Goal: Book appointment/travel/reservation

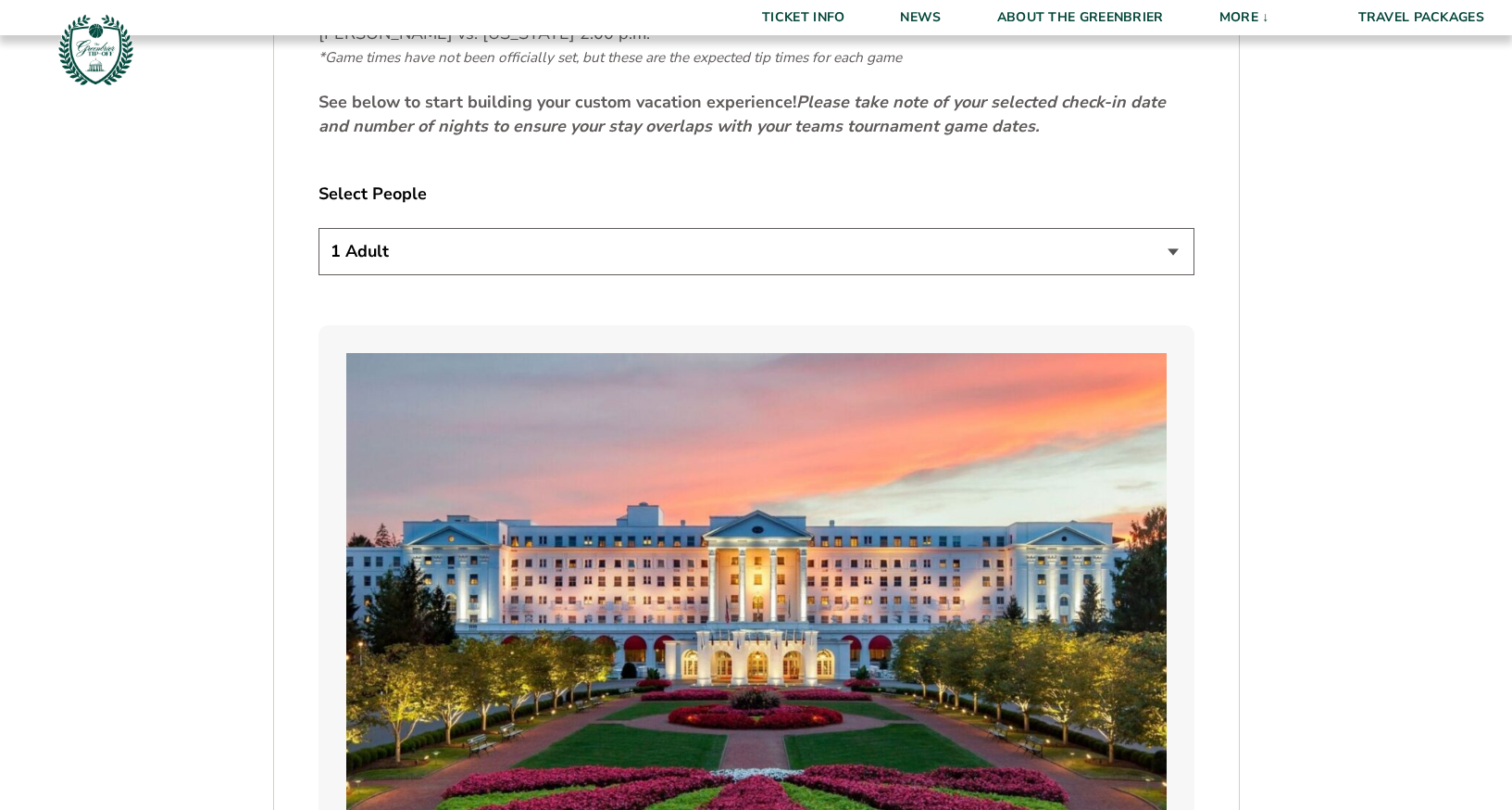
scroll to position [1041, 0]
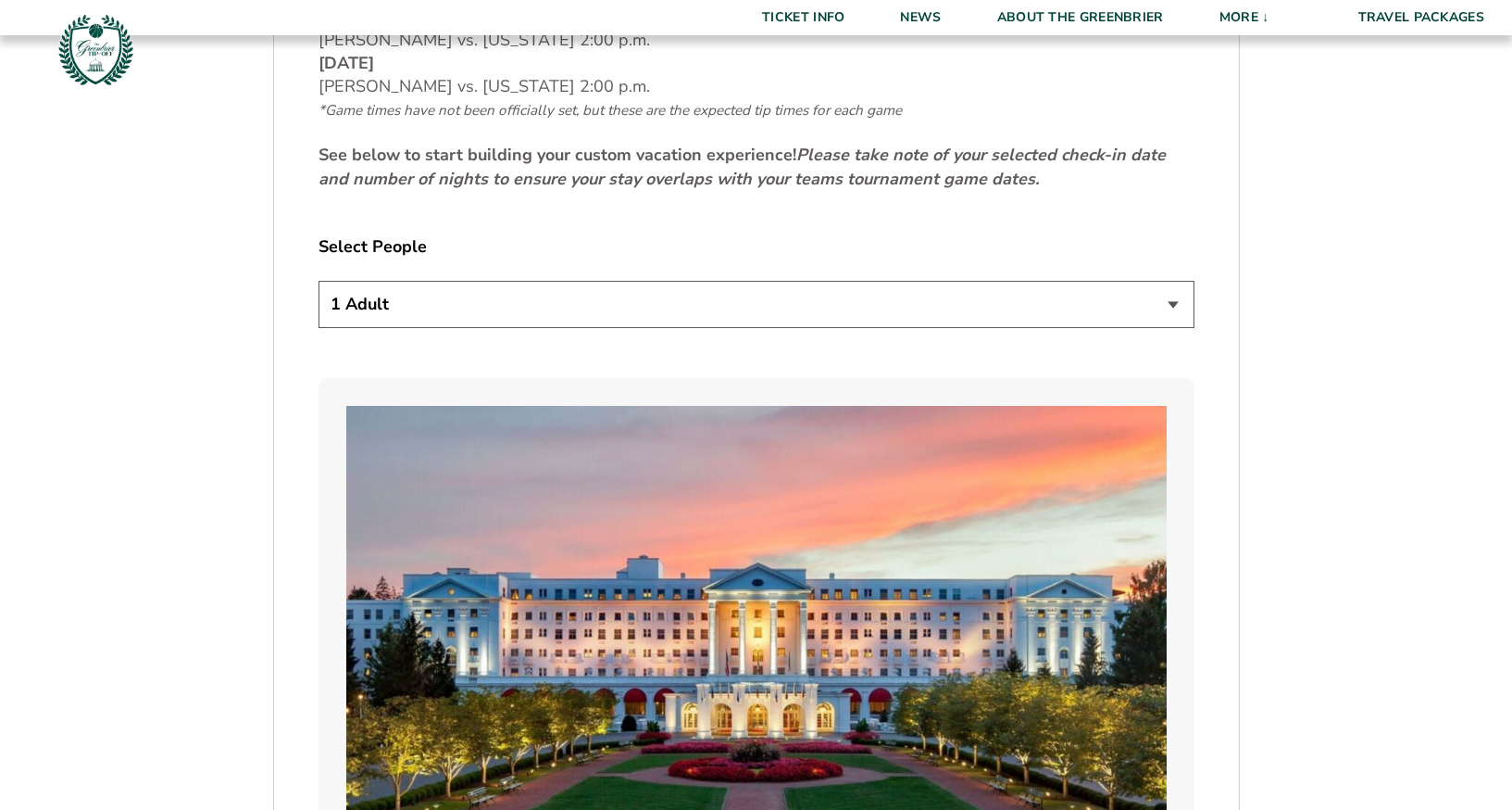
click at [487, 302] on select "1 Adult 2 Adults 3 Adults 4 Adults 2 Adults + 1 Child 2 Adults + 2 Children 2 A…" at bounding box center [756, 303] width 877 height 47
select select "2 Adults"
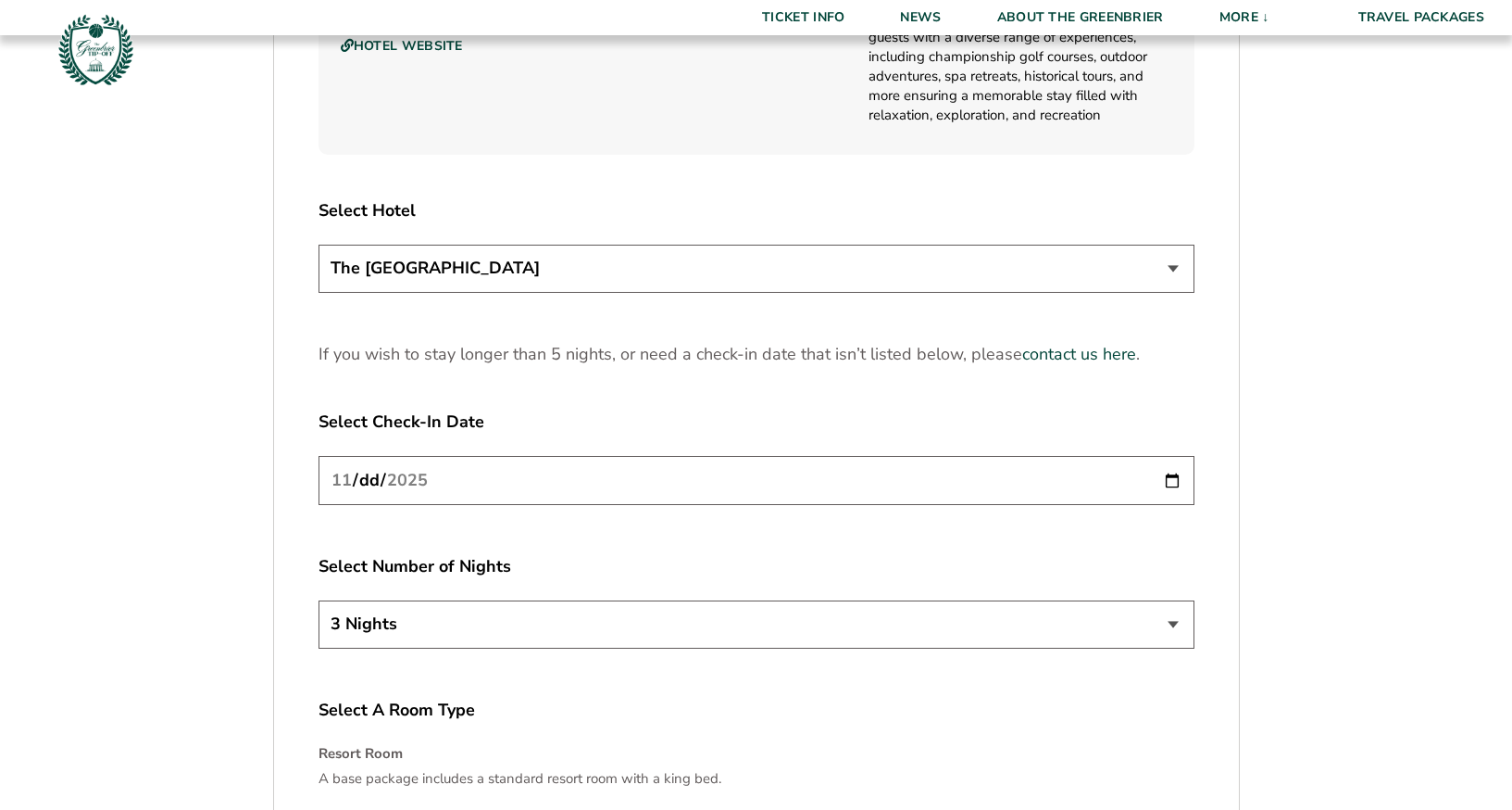
scroll to position [2270, 0]
click at [531, 277] on select "The [GEOGRAPHIC_DATA]" at bounding box center [756, 266] width 877 height 47
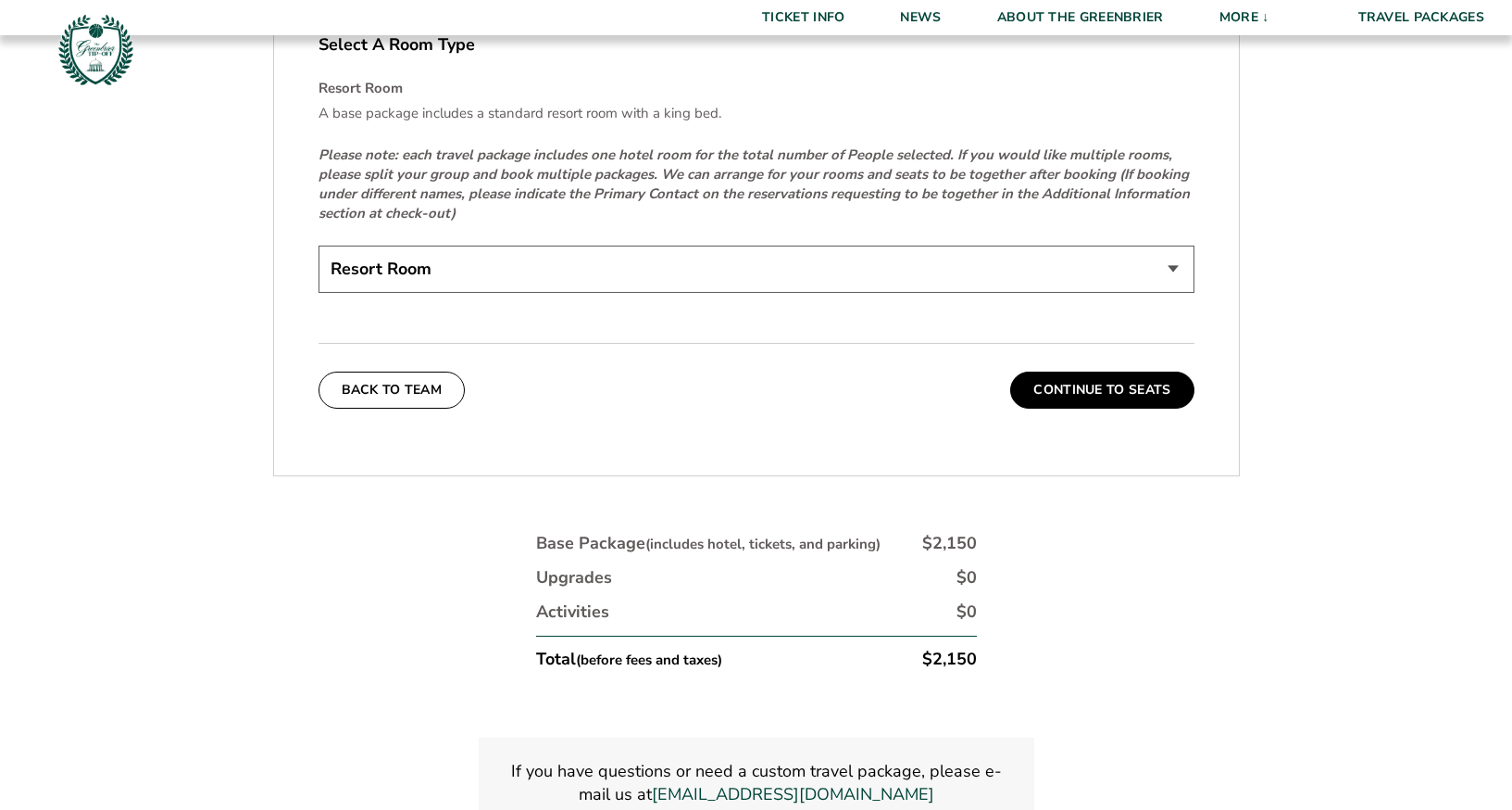
scroll to position [2936, 0]
click at [646, 275] on select "Resort Room" at bounding box center [756, 267] width 877 height 47
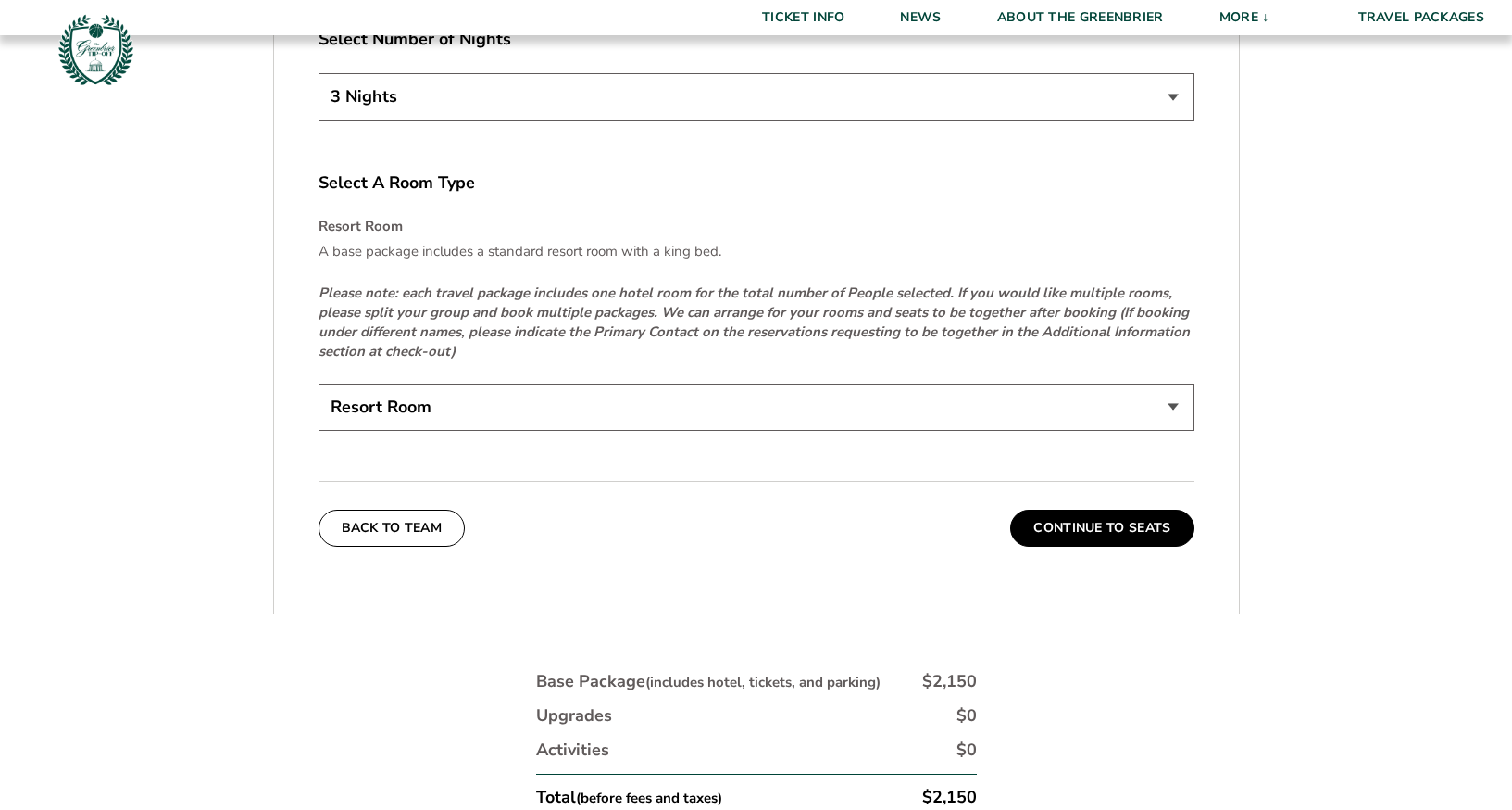
scroll to position [2794, 0]
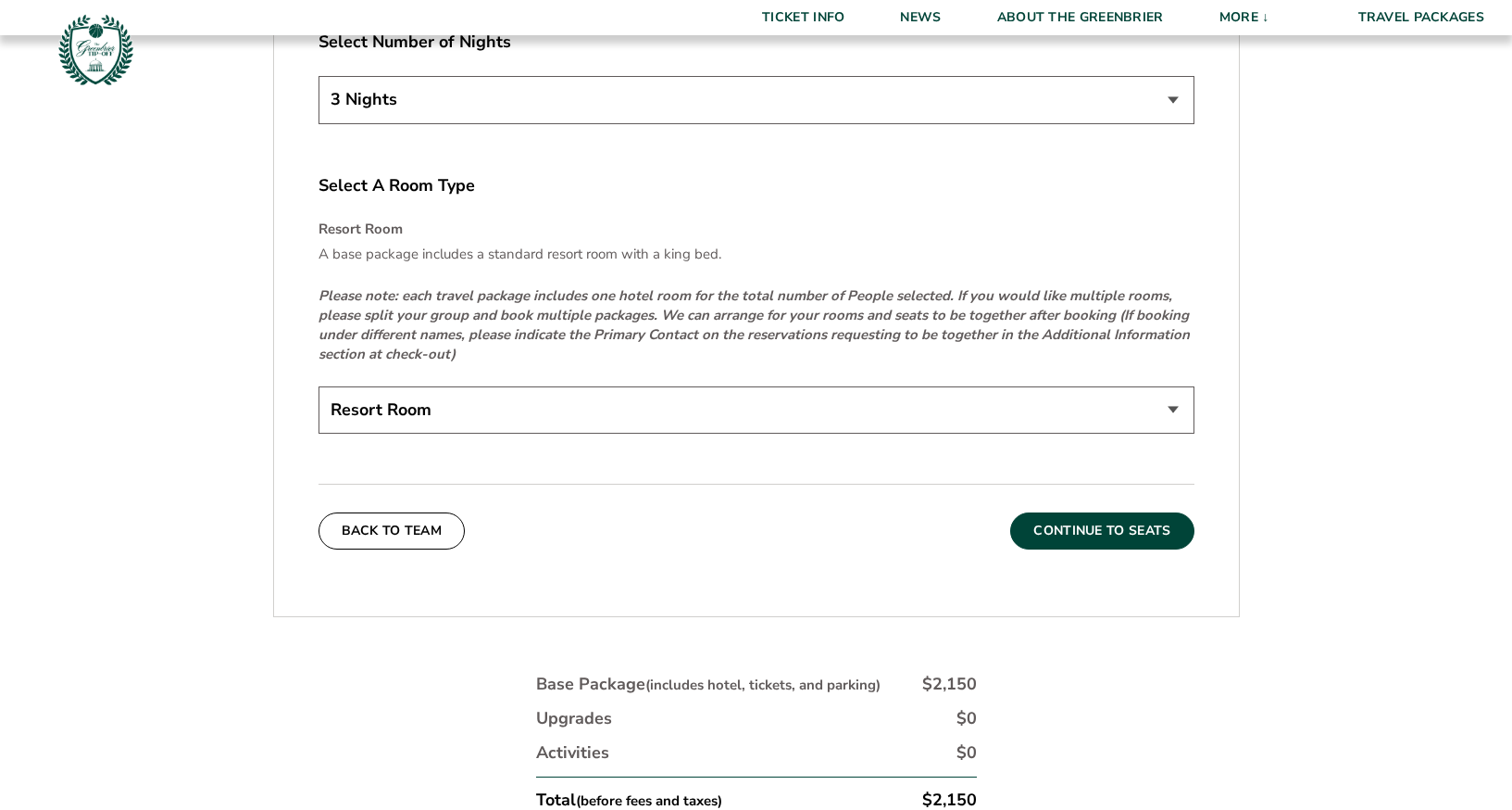
click at [1075, 526] on button "Continue To Seats" at bounding box center [1102, 531] width 184 height 37
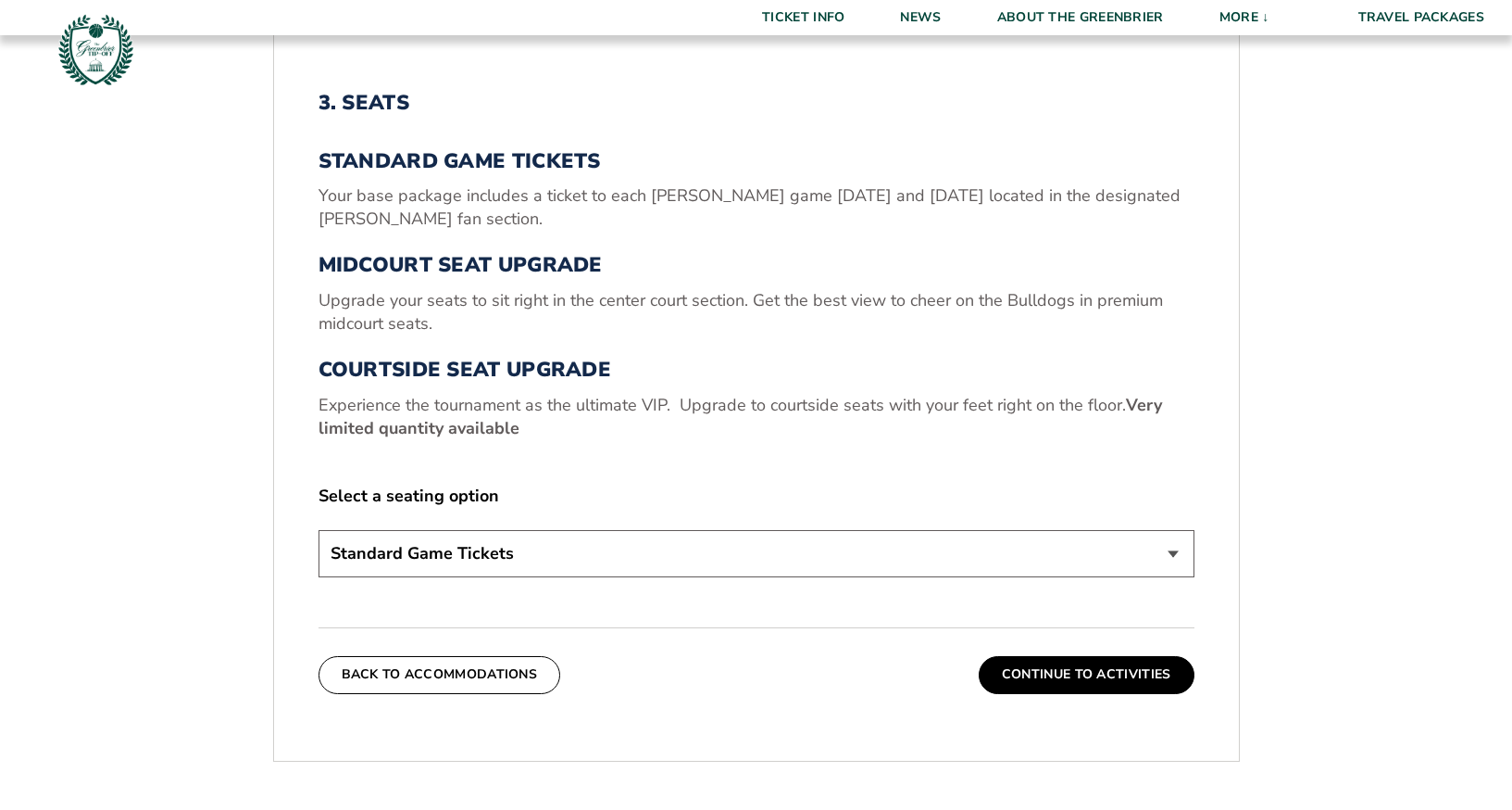
scroll to position [654, 0]
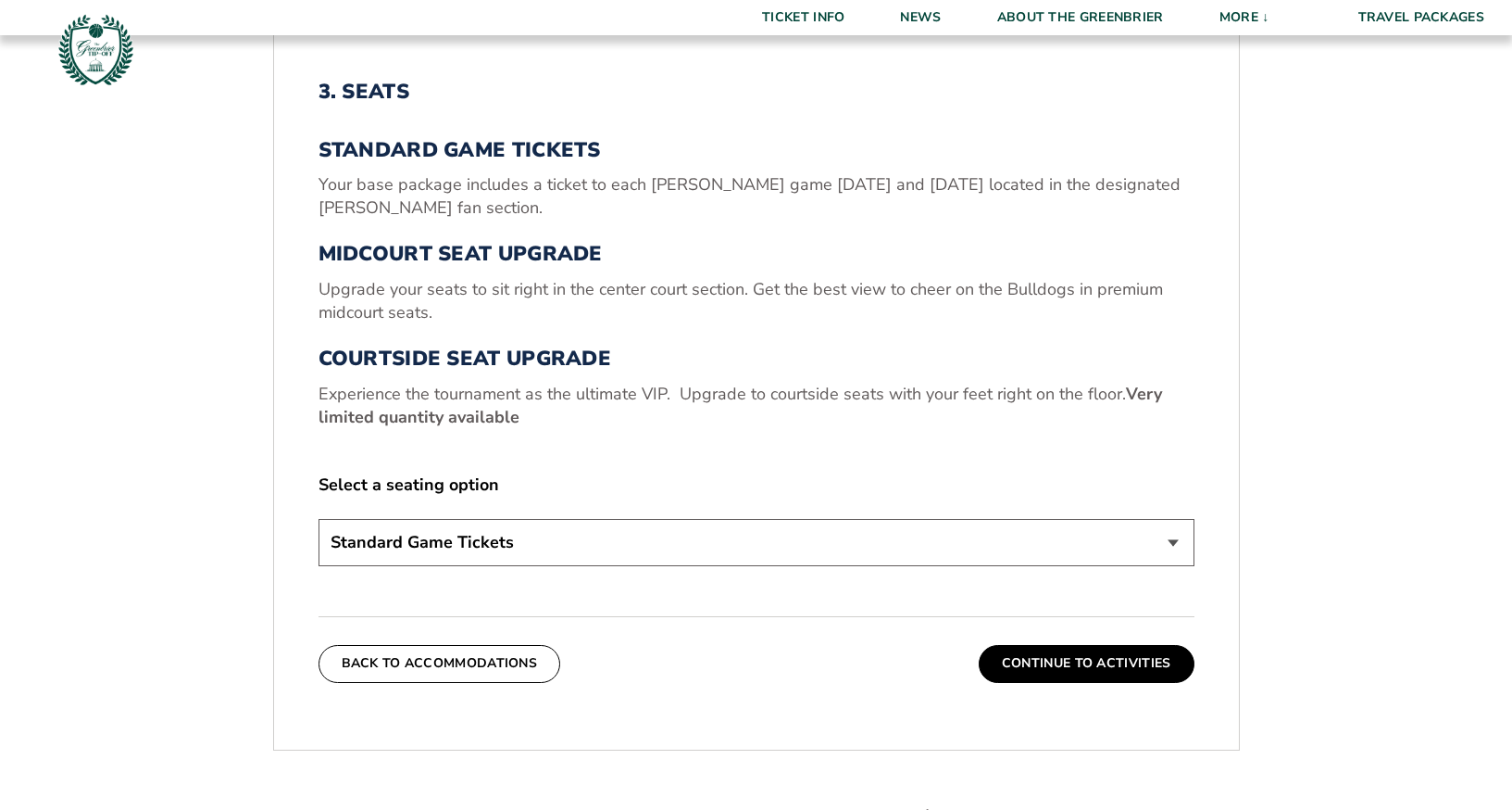
click at [1076, 530] on select "Standard Game Tickets Midcourt Seat Upgrade (+$130 per person) Courtside Seat U…" at bounding box center [756, 542] width 877 height 47
click at [1094, 656] on button "Continue To Activities" at bounding box center [1087, 662] width 215 height 37
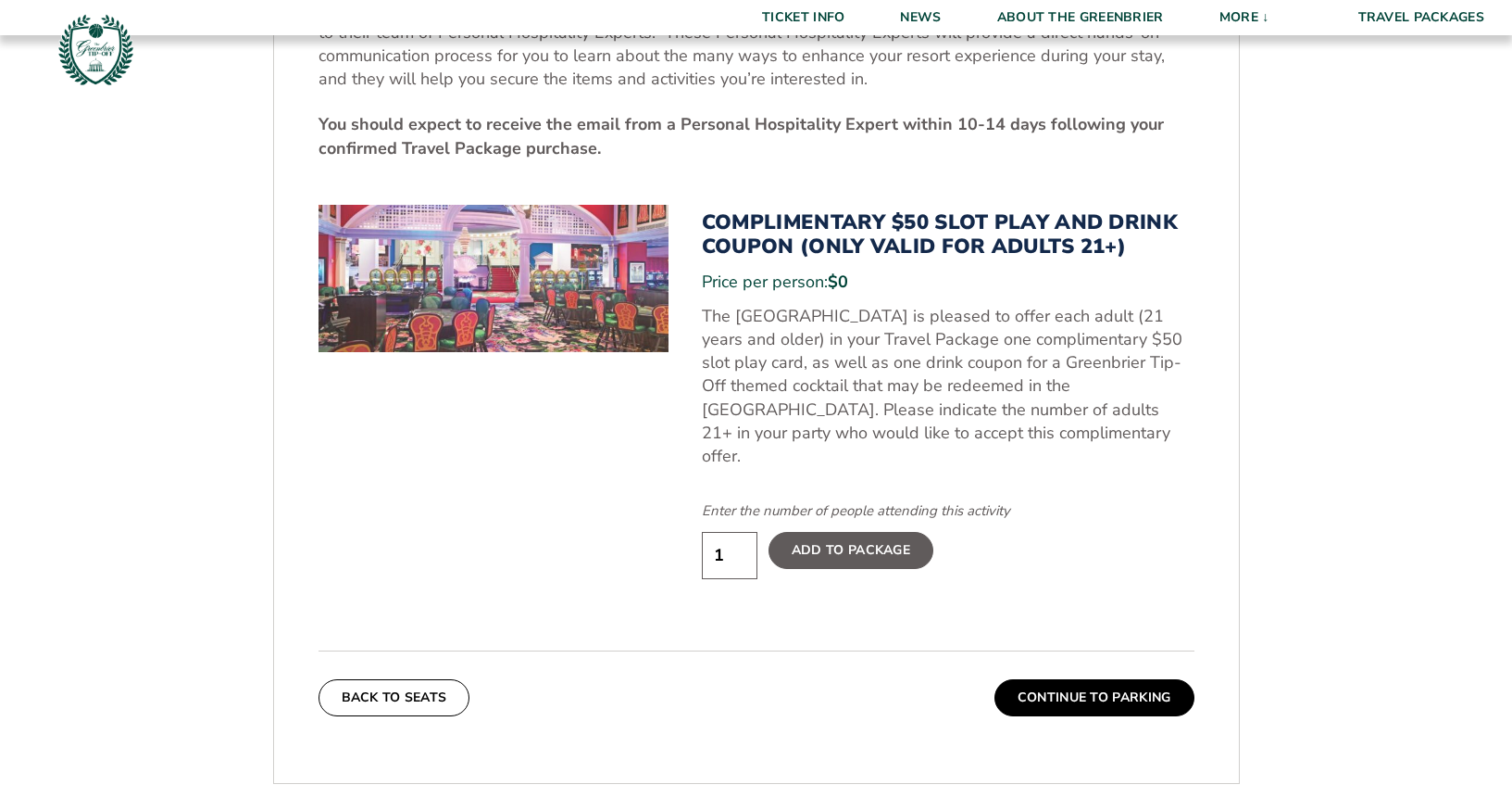
scroll to position [945, 0]
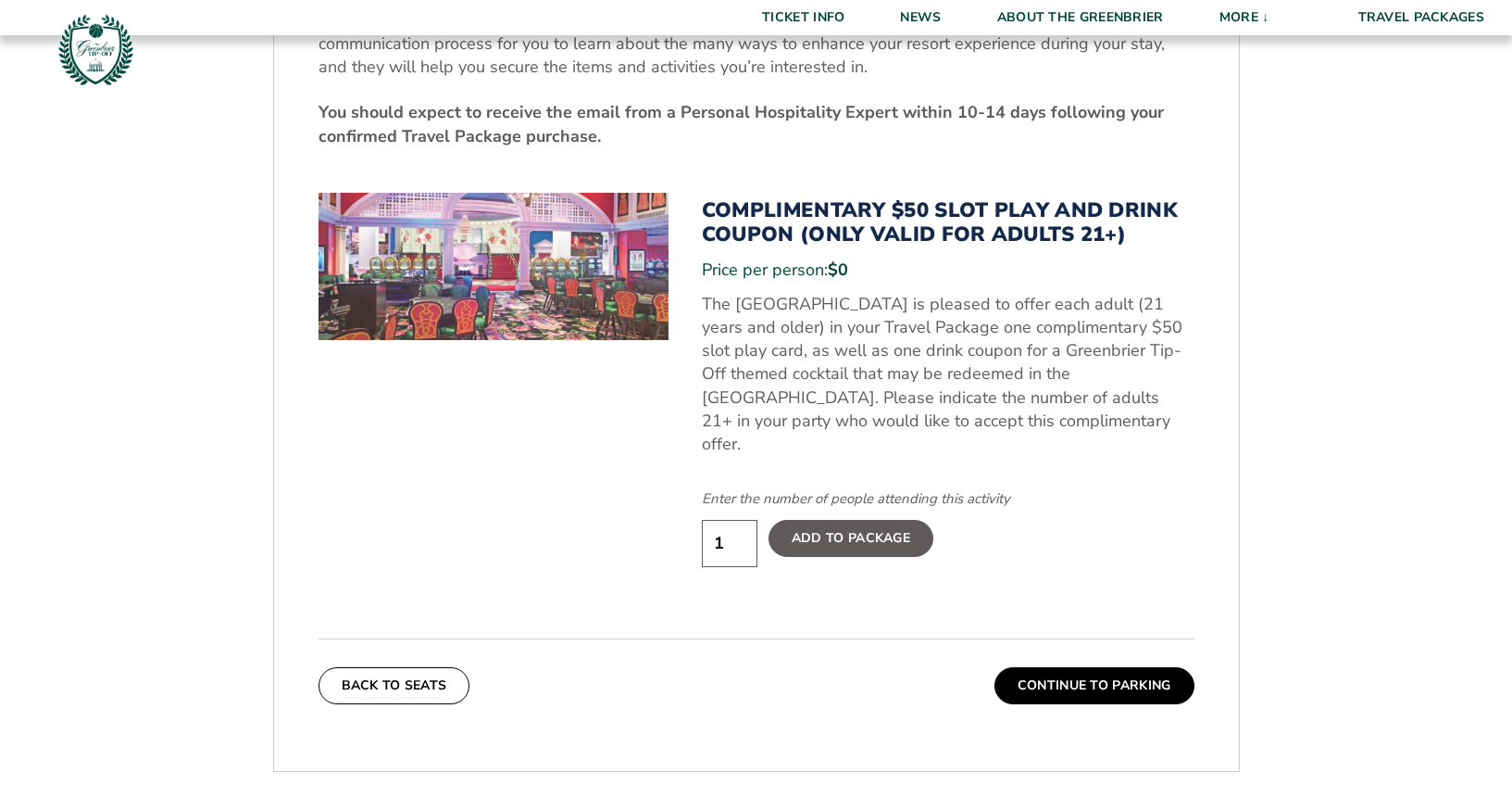
click at [728, 520] on input "1" at bounding box center [730, 543] width 56 height 47
type input "2"
click at [738, 520] on input "2" at bounding box center [730, 543] width 56 height 47
click at [830, 520] on label "Add To Package" at bounding box center [851, 538] width 165 height 37
click at [0, 0] on input "Add To Package" at bounding box center [0, 0] width 0 height 0
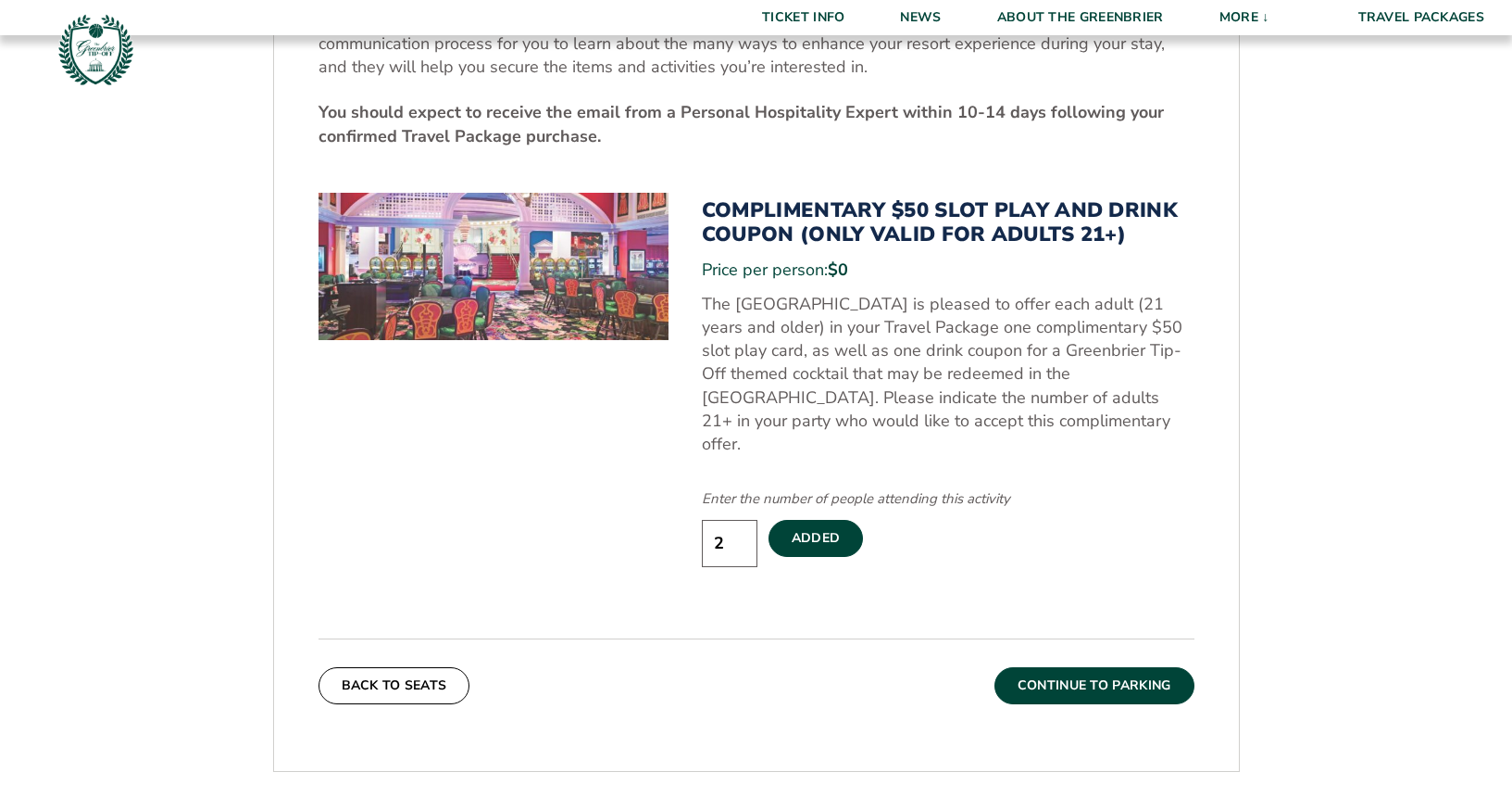
click at [1076, 667] on button "Continue To Parking" at bounding box center [1094, 685] width 200 height 37
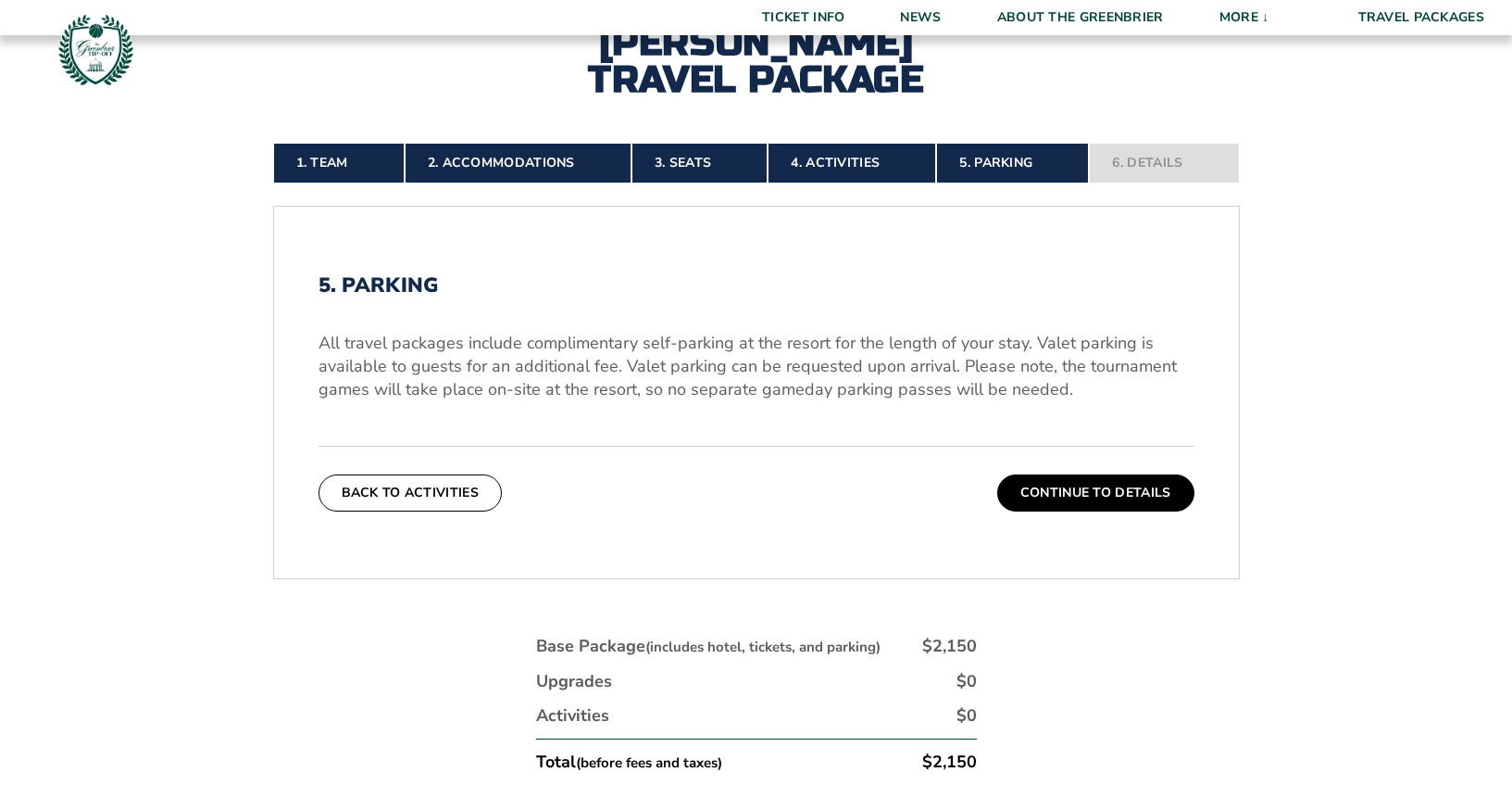
scroll to position [474, 0]
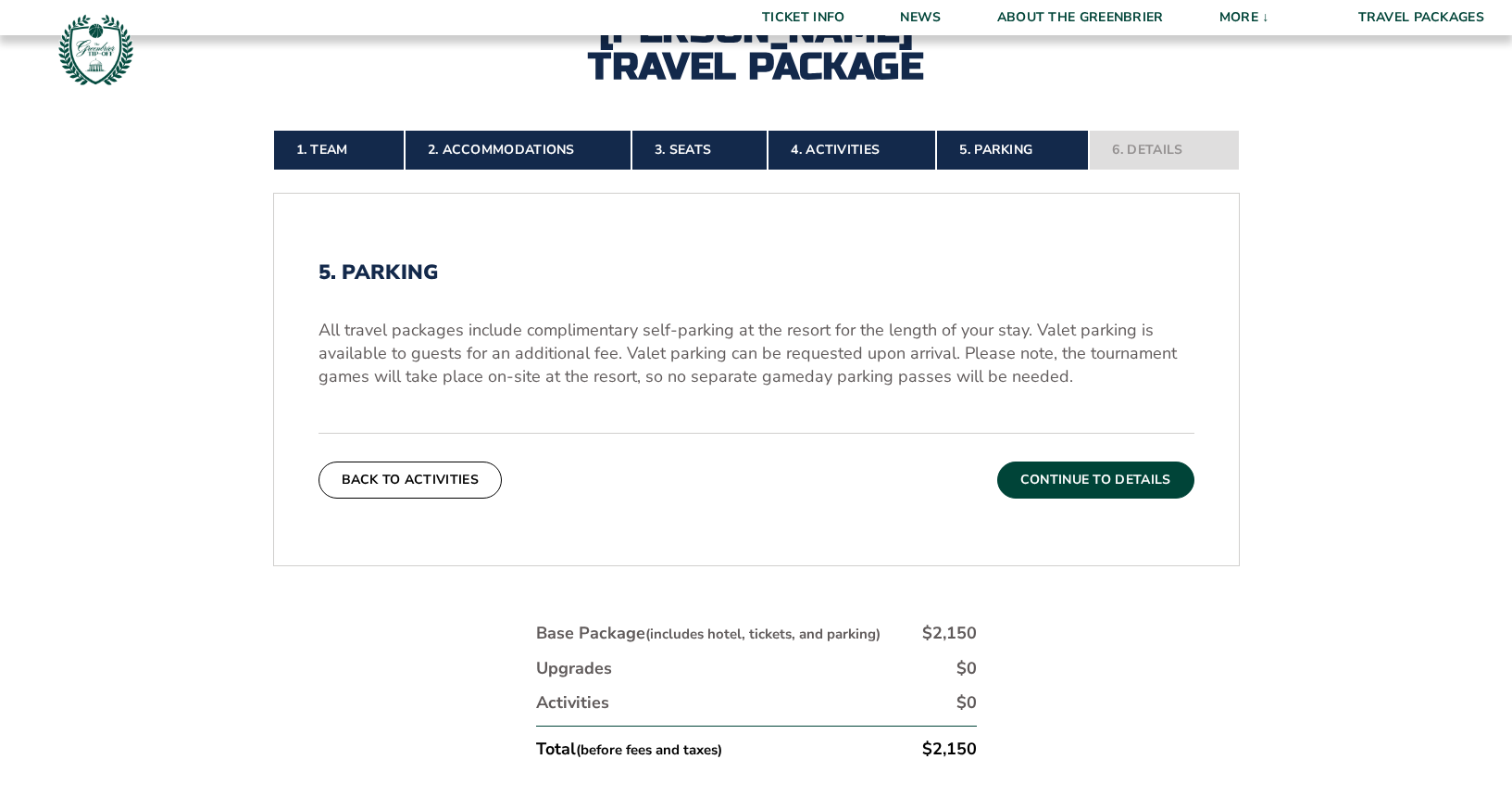
click at [1041, 481] on button "Continue To Details" at bounding box center [1096, 479] width 197 height 37
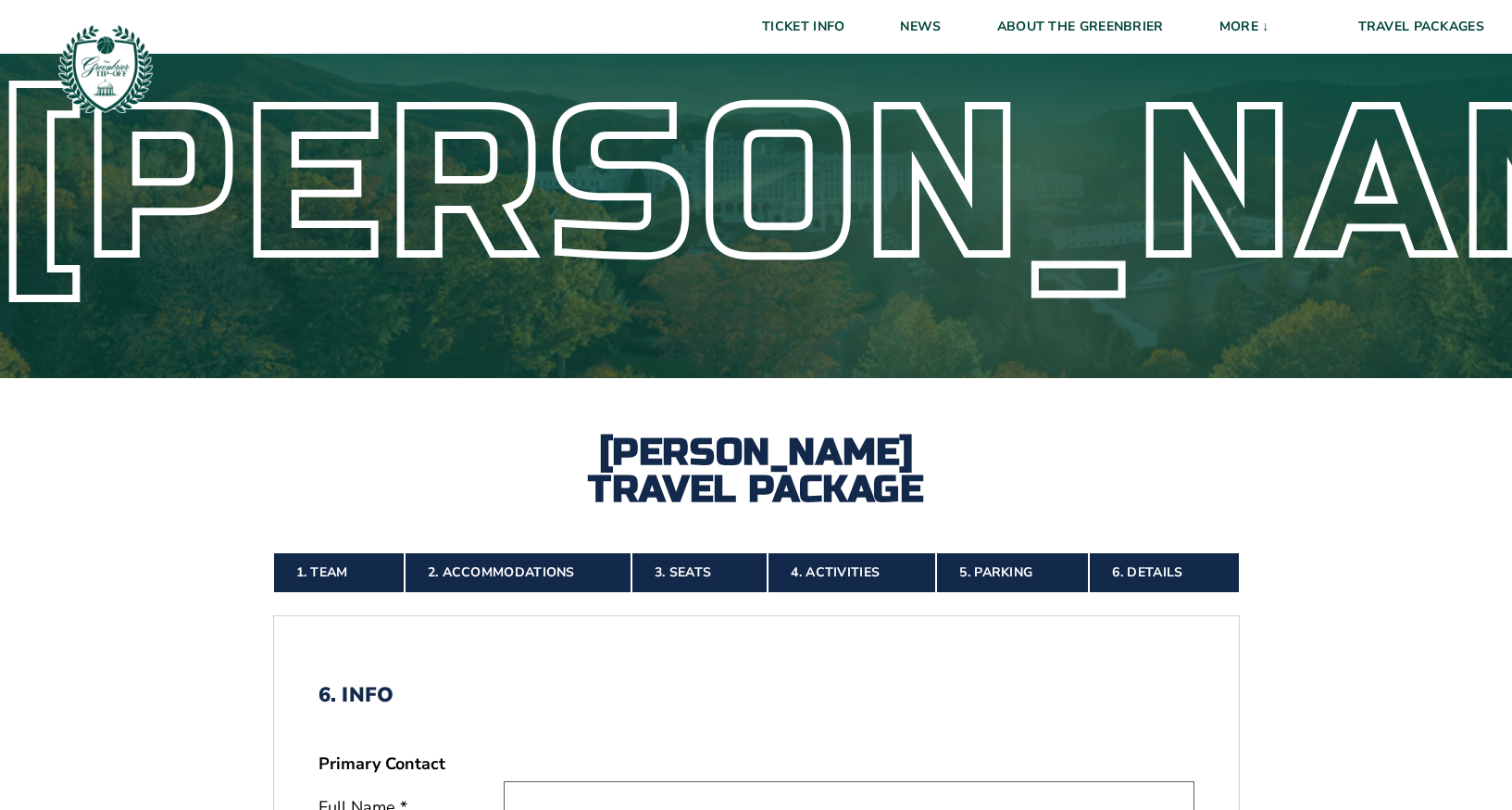
scroll to position [49, 0]
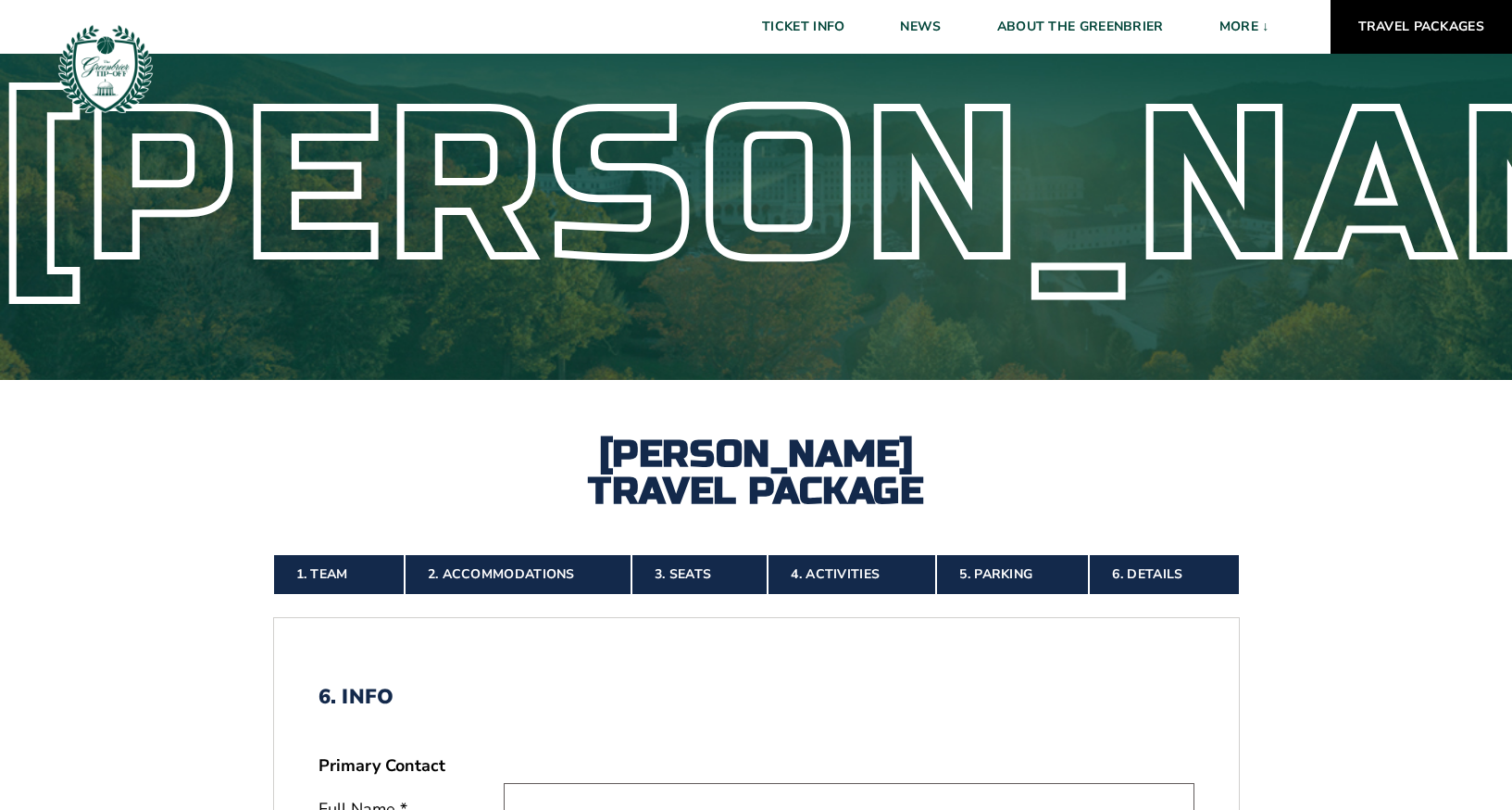
click at [1382, 20] on link "Travel Packages" at bounding box center [1421, 27] width 183 height 54
